Goal: Obtain resource: Download file/media

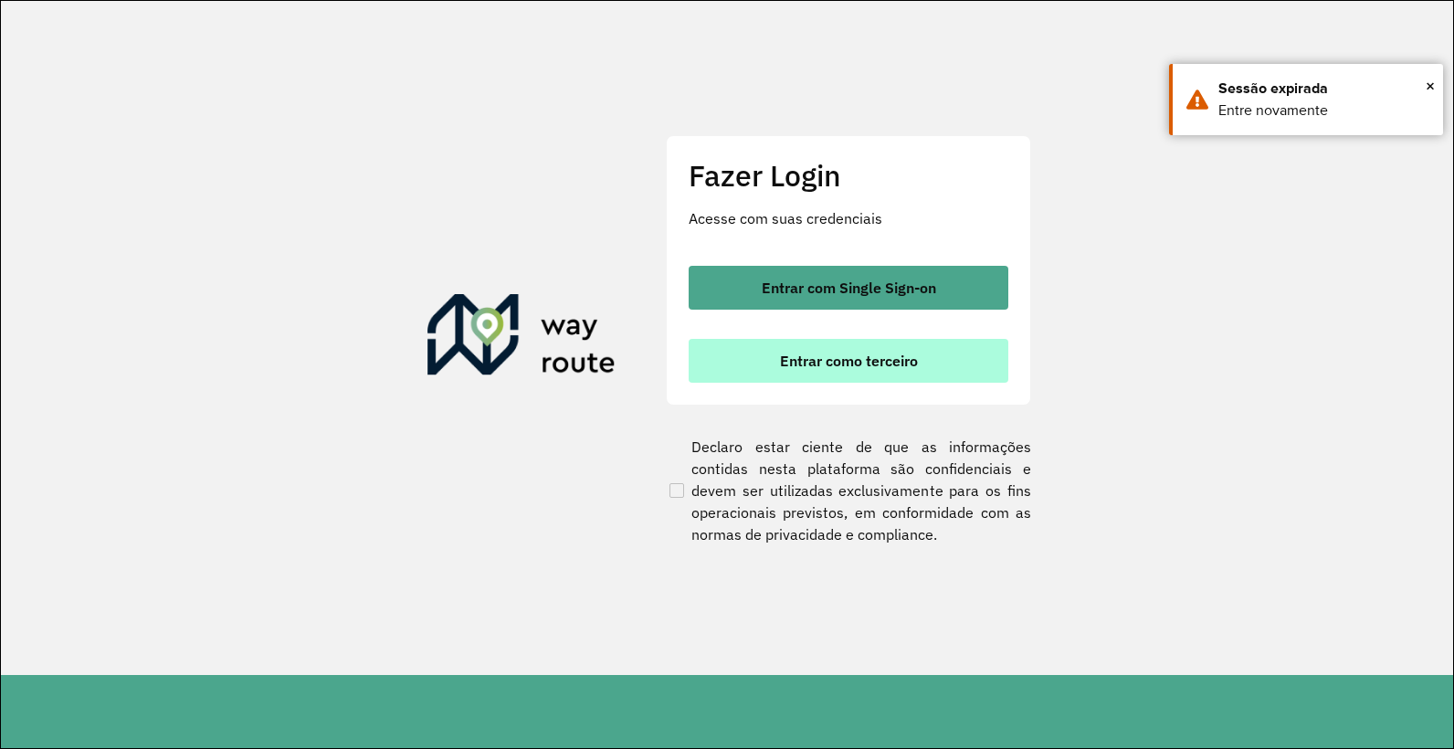
click at [805, 342] on button "Entrar como terceiro" at bounding box center [849, 361] width 320 height 44
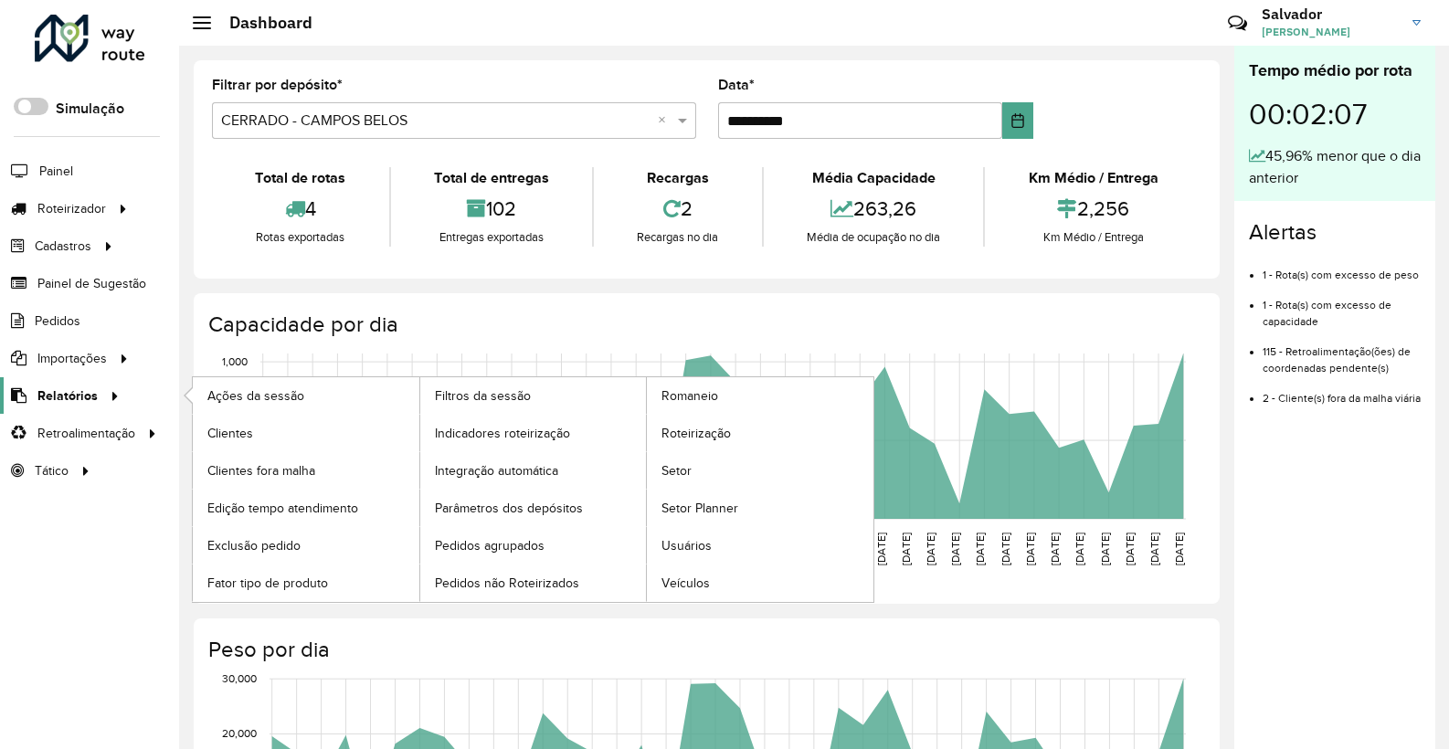
click at [108, 390] on icon at bounding box center [112, 394] width 16 height 27
click at [276, 419] on link "Clientes" at bounding box center [306, 433] width 227 height 37
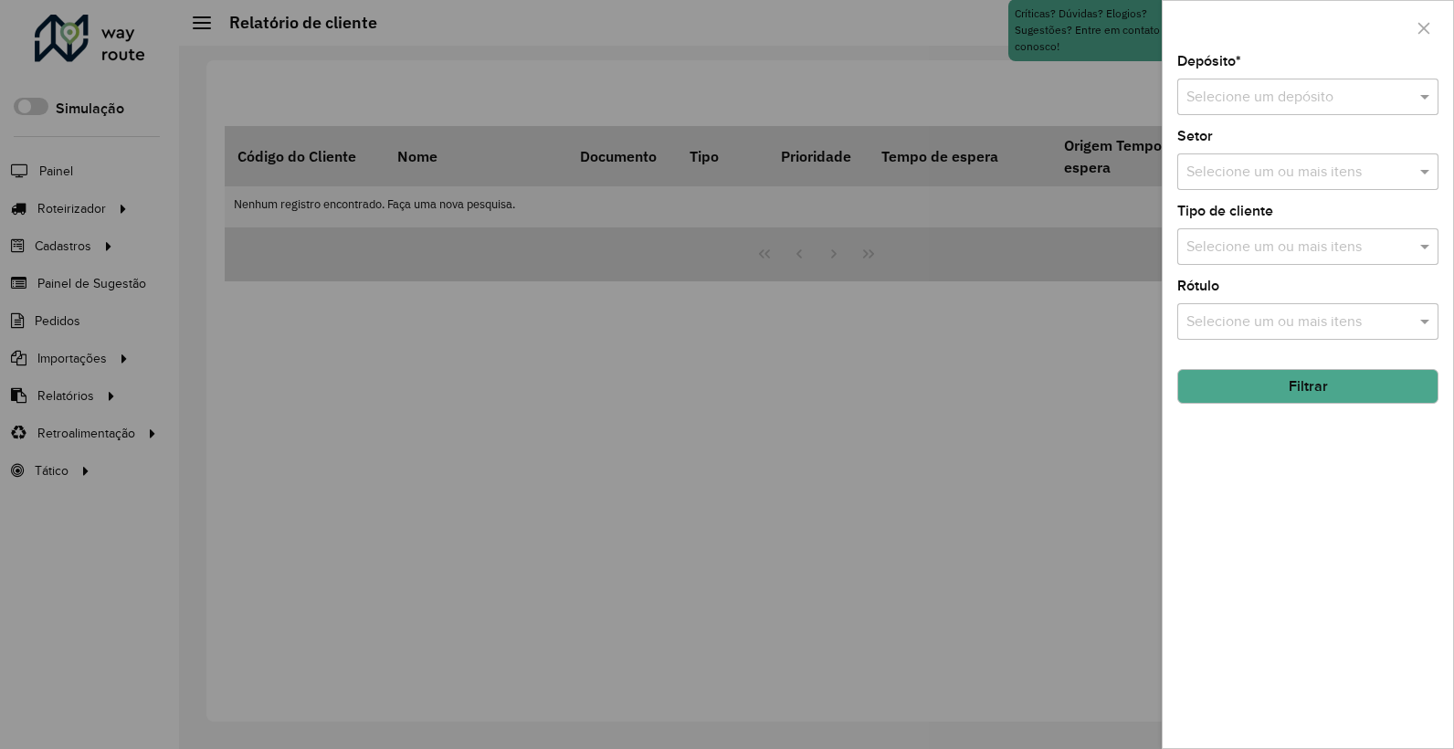
drag, startPoint x: 1354, startPoint y: 44, endPoint x: 1355, endPoint y: 70, distance: 26.5
click at [1353, 50] on div at bounding box center [1308, 28] width 291 height 54
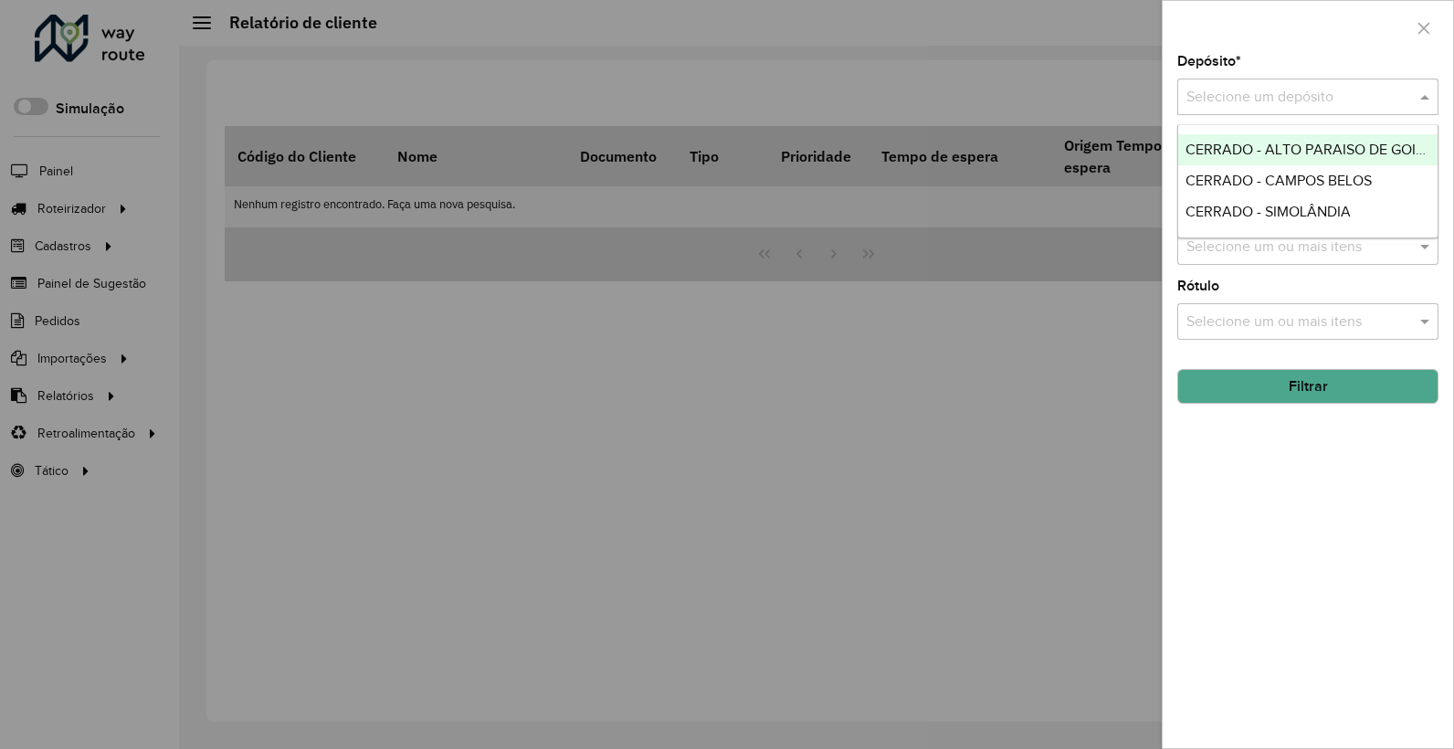
click at [1366, 110] on div "Selecione um depósito" at bounding box center [1308, 97] width 261 height 37
click at [1276, 213] on span "CERRADO - SIMOLÂNDIA" at bounding box center [1268, 212] width 165 height 16
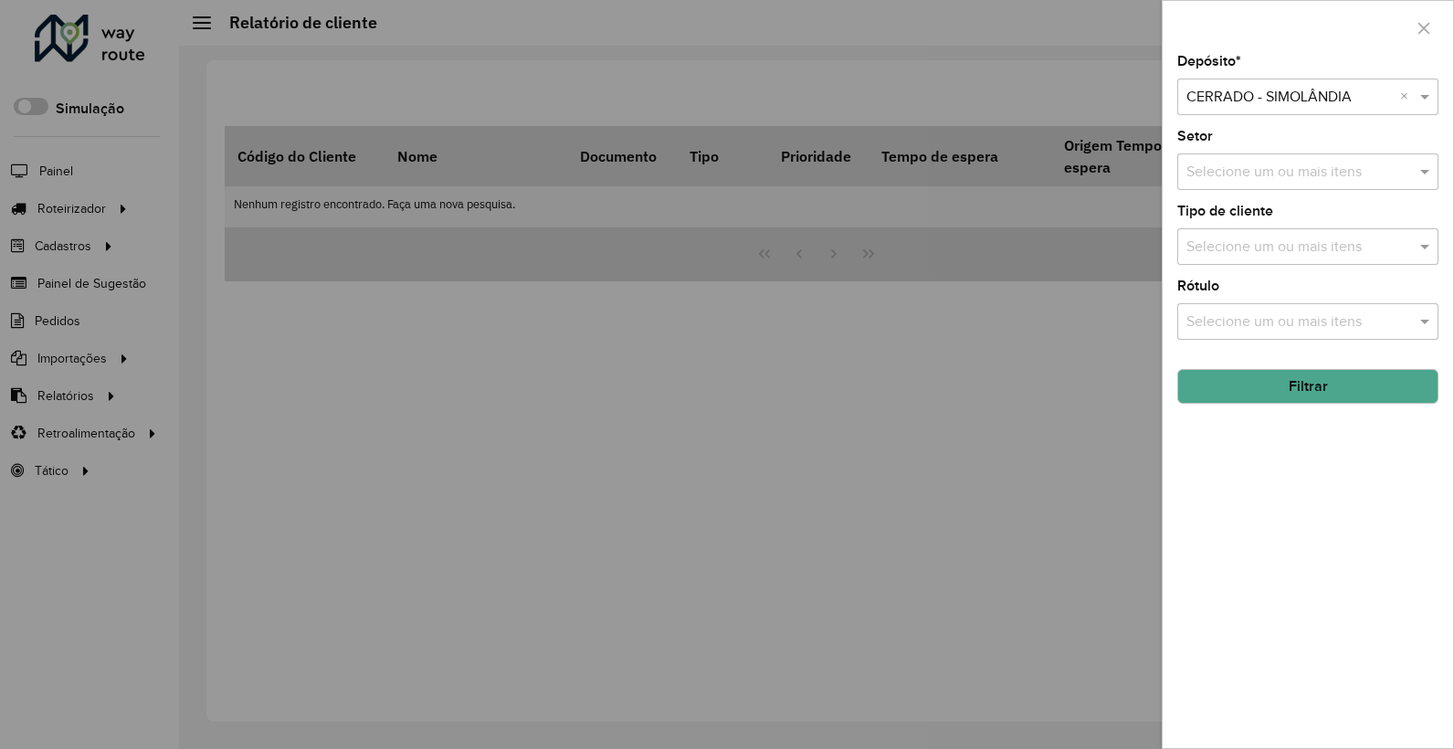
click at [1328, 390] on button "Filtrar" at bounding box center [1308, 386] width 261 height 35
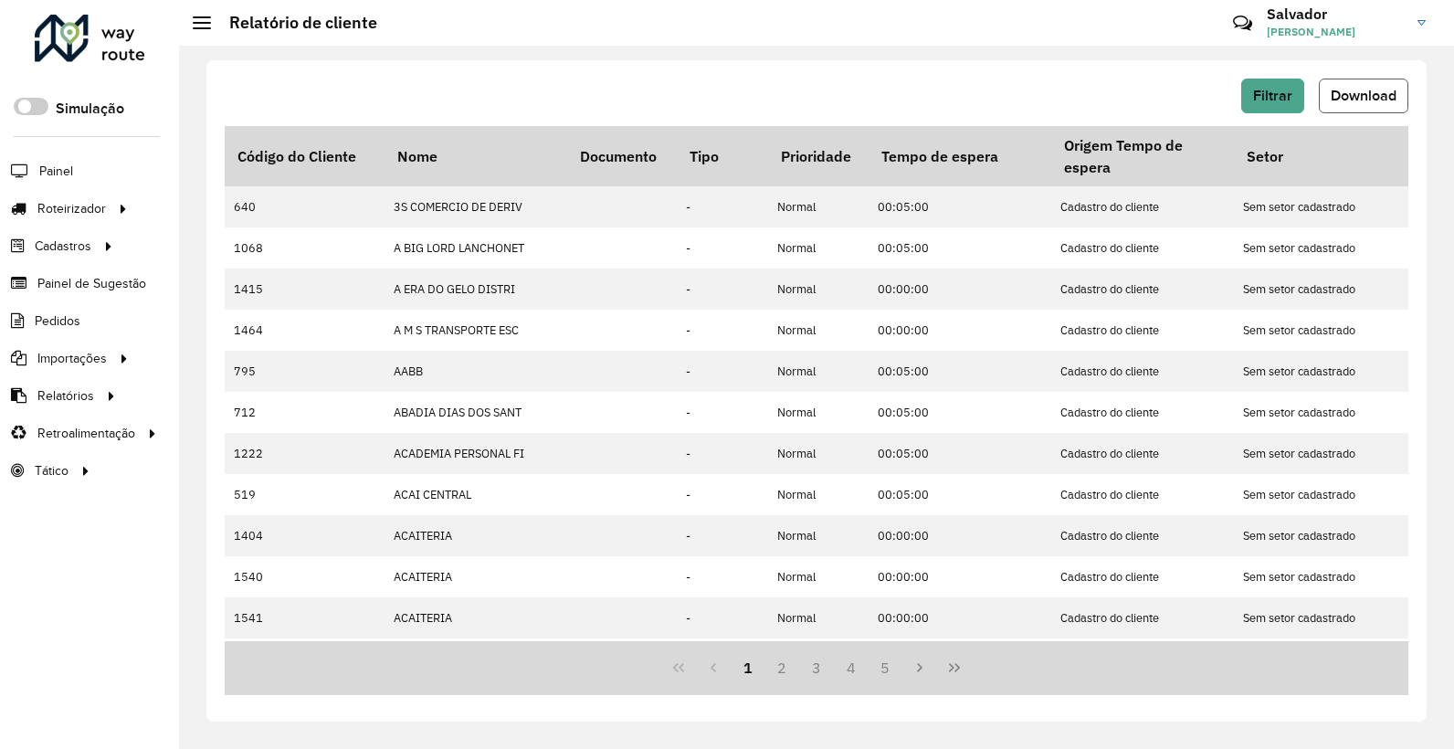
click at [1332, 83] on button "Download" at bounding box center [1364, 96] width 90 height 35
click at [687, 81] on div "Filtrar Download" at bounding box center [817, 96] width 1184 height 35
click at [1275, 101] on span "Filtrar" at bounding box center [1272, 96] width 39 height 16
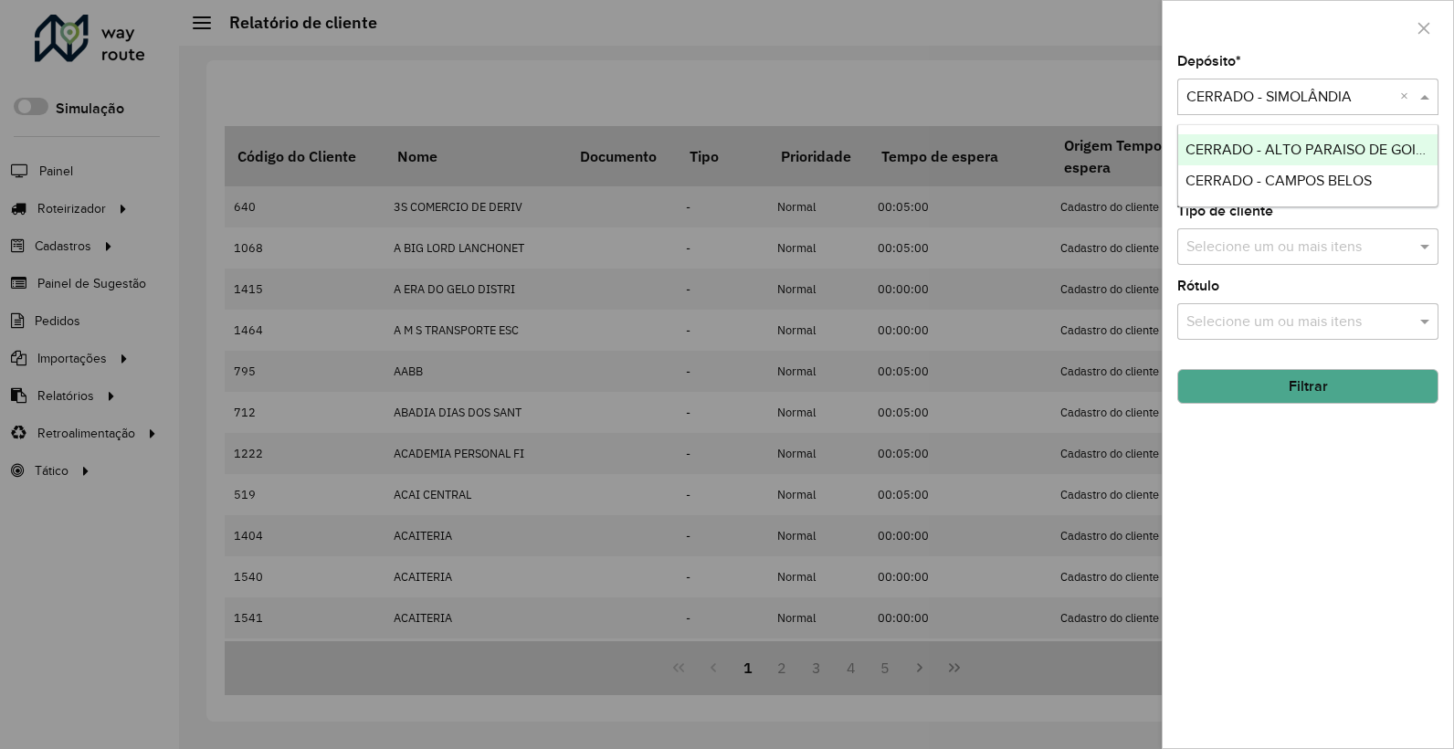
click at [1276, 107] on input "text" at bounding box center [1290, 98] width 206 height 22
drag, startPoint x: 1292, startPoint y: 148, endPoint x: 1292, endPoint y: 172, distance: 23.8
click at [1289, 153] on span "CERRADO - ALTO PARAISO DE GOIAS" at bounding box center [1310, 150] width 248 height 16
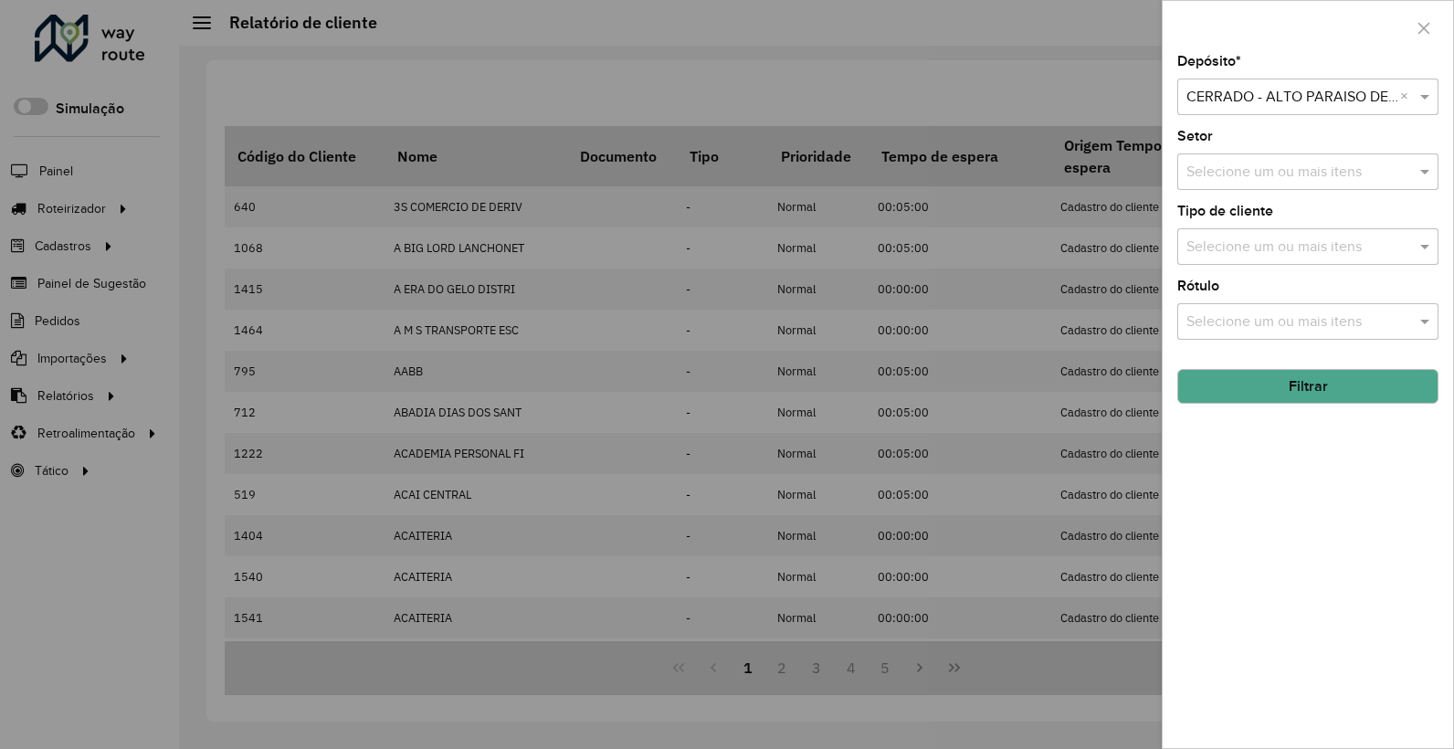
click at [1272, 384] on button "Filtrar" at bounding box center [1308, 386] width 261 height 35
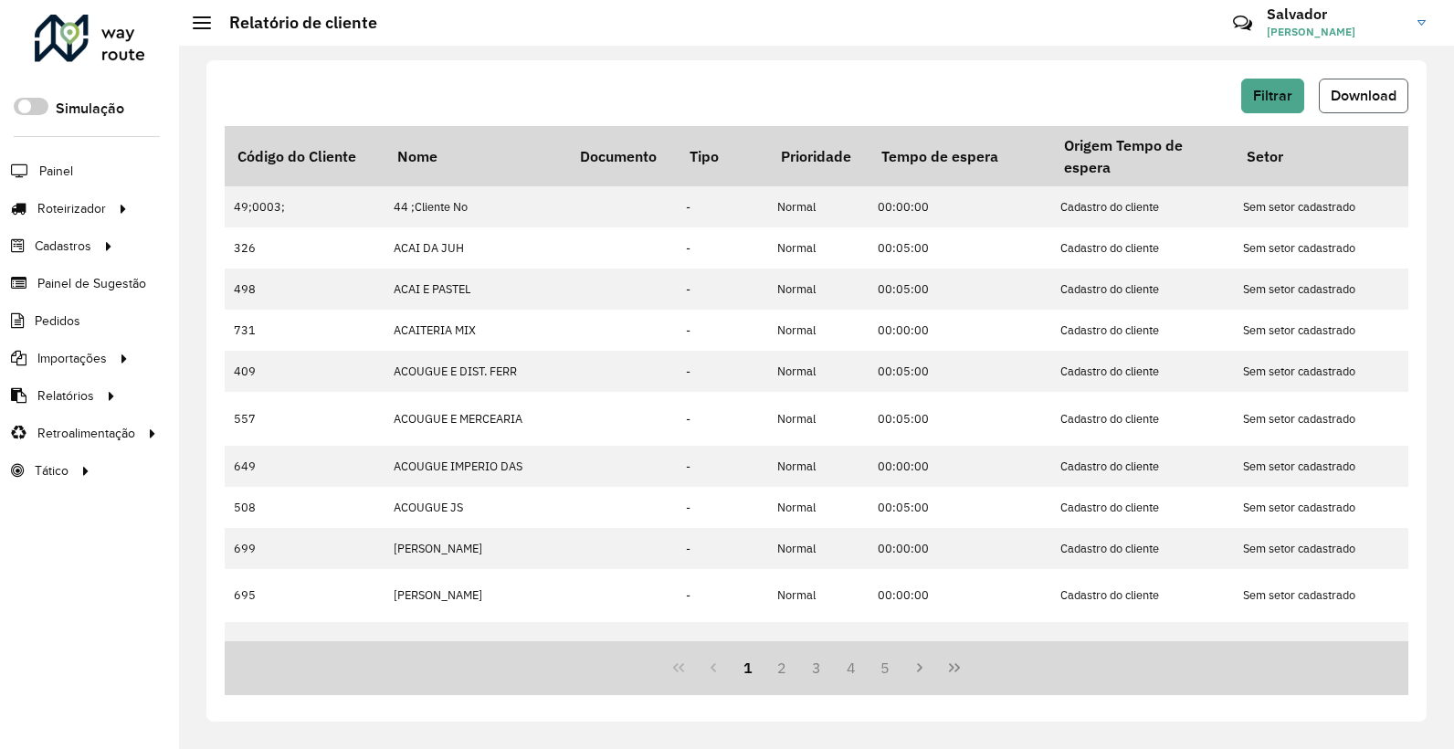
click at [1381, 101] on span "Download" at bounding box center [1364, 96] width 66 height 16
drag, startPoint x: 653, startPoint y: 91, endPoint x: 663, endPoint y: 91, distance: 10.0
click at [653, 90] on div "Filtrar Download" at bounding box center [817, 96] width 1184 height 35
click at [1275, 79] on button "Filtrar" at bounding box center [1272, 96] width 63 height 35
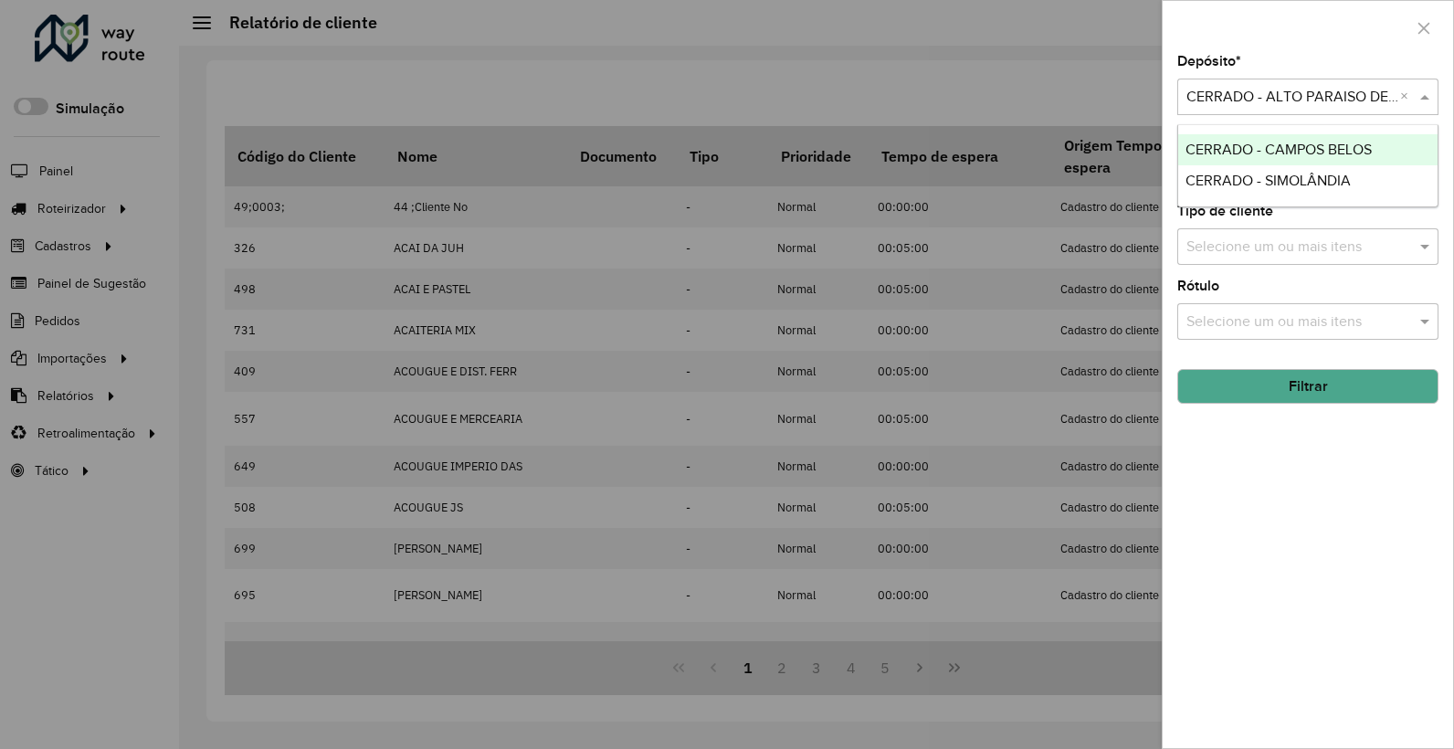
click at [1284, 102] on input "text" at bounding box center [1290, 98] width 206 height 22
click at [1278, 140] on div "CERRADO - CAMPOS BELOS" at bounding box center [1307, 149] width 259 height 31
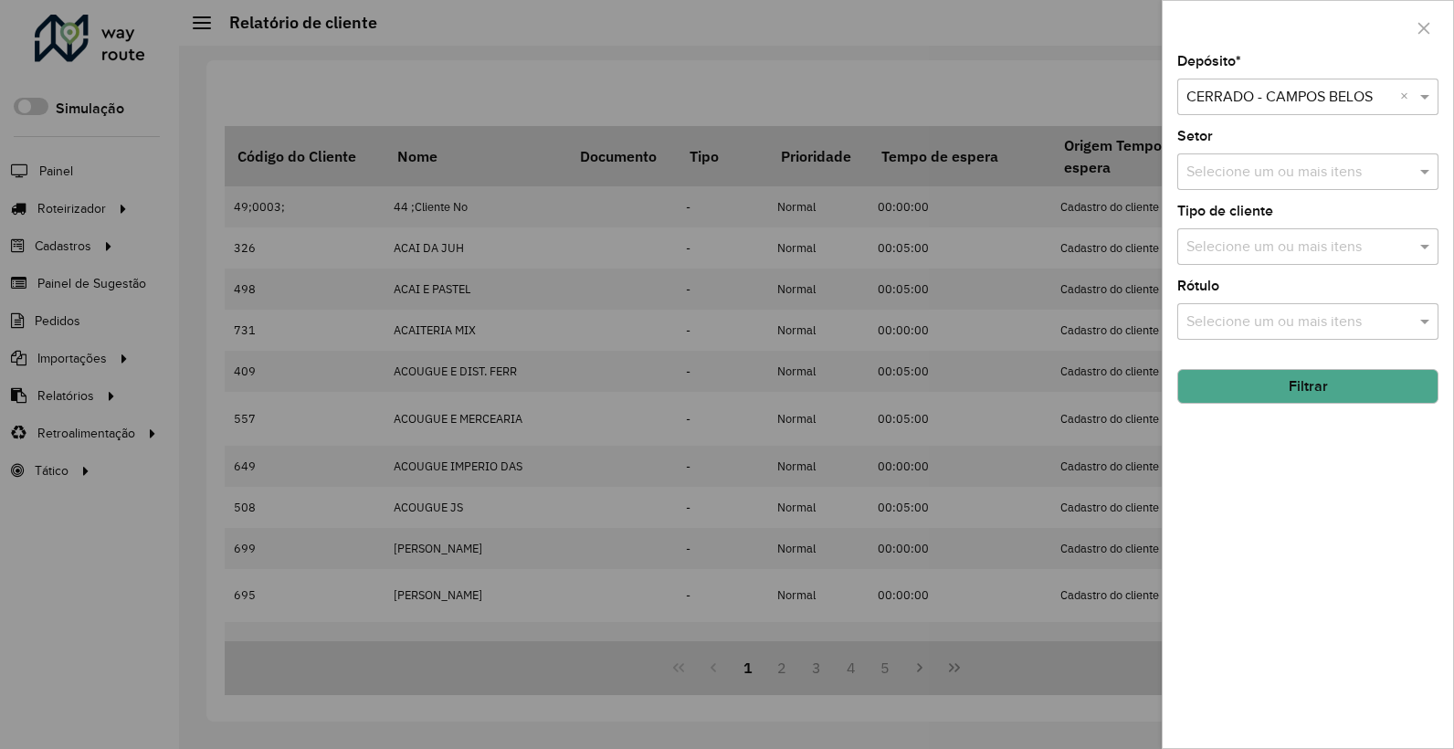
click at [1316, 398] on button "Filtrar" at bounding box center [1308, 386] width 261 height 35
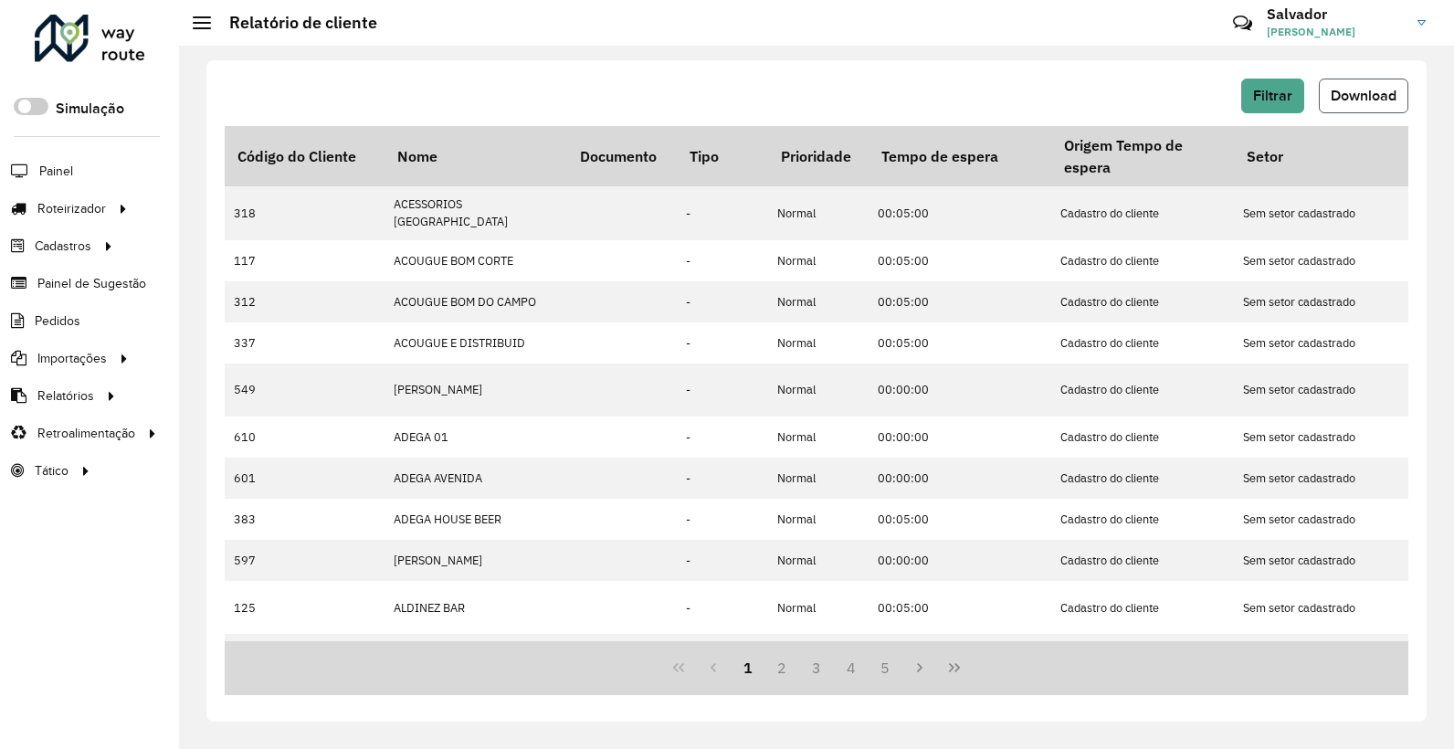
click at [1356, 108] on button "Download" at bounding box center [1364, 96] width 90 height 35
